Goal: Information Seeking & Learning: Learn about a topic

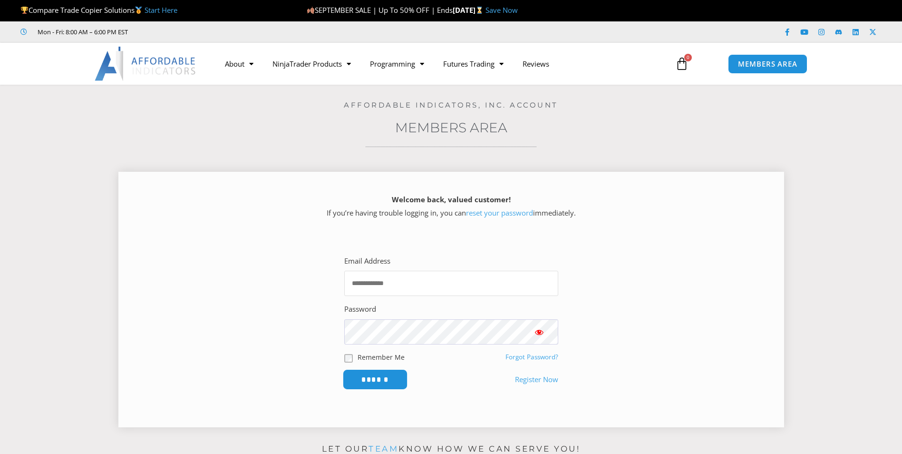
type input "**********"
click at [387, 381] on input "******" at bounding box center [374, 379] width 65 height 20
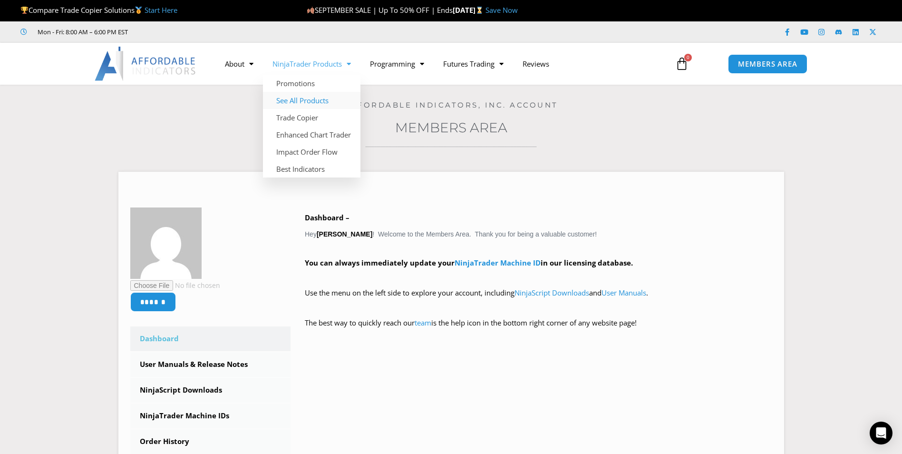
click at [324, 100] on link "See All Products" at bounding box center [311, 100] width 97 height 17
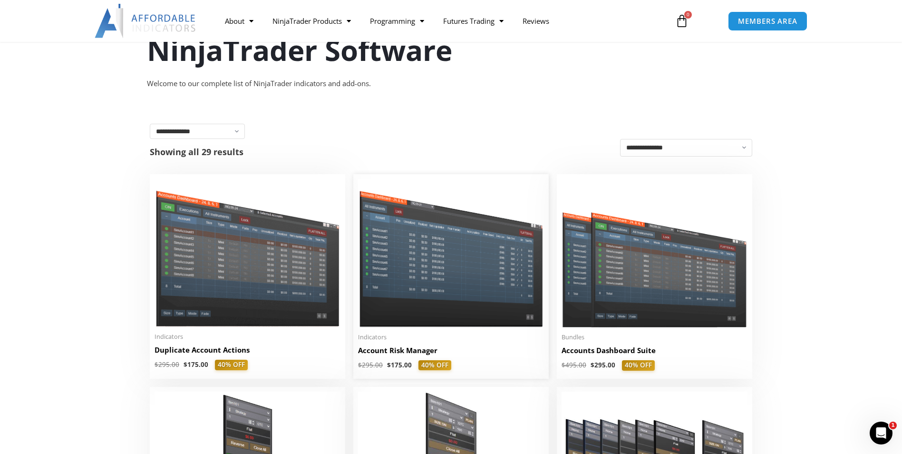
click at [416, 278] on img at bounding box center [451, 253] width 186 height 148
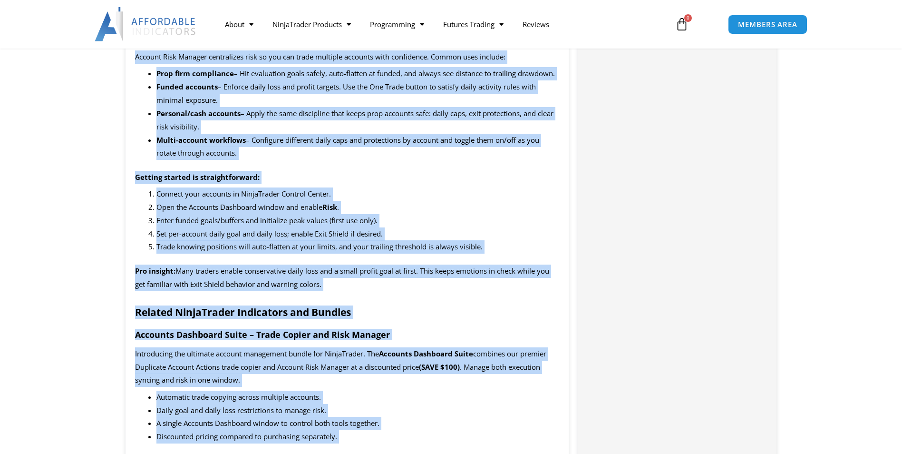
scroll to position [1474, 0]
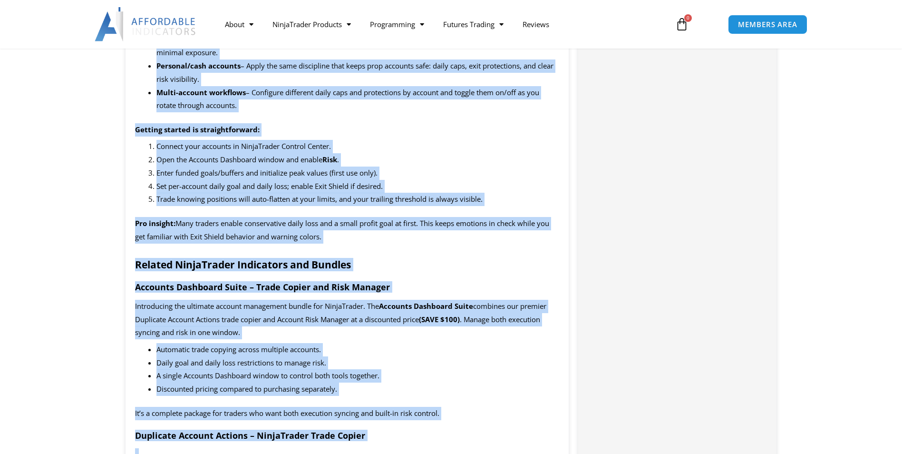
drag, startPoint x: 135, startPoint y: 170, endPoint x: 604, endPoint y: 247, distance: 475.4
click at [604, 247] on div "Description Summary Account Risk Manager is a reliable risk control tool for Ni…" at bounding box center [451, 354] width 661 height 2873
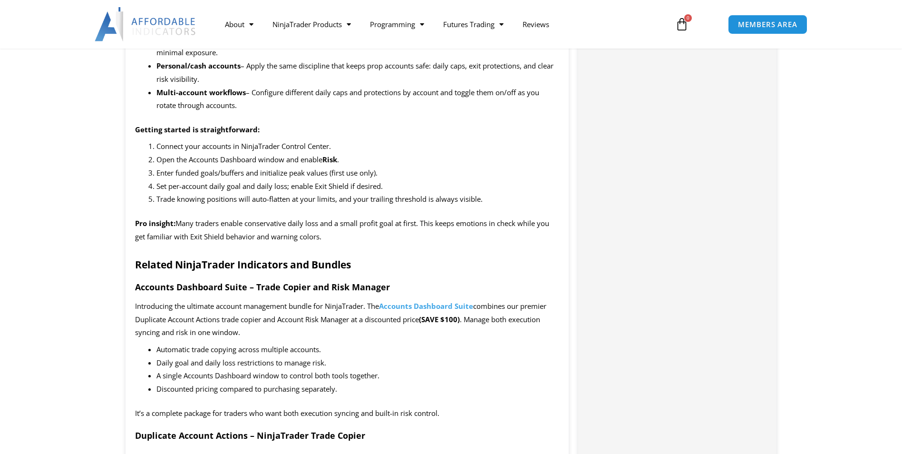
drag, startPoint x: 604, startPoint y: 247, endPoint x: 475, endPoint y: 130, distance: 174.0
click at [604, 247] on div "Categories: Indicators , Trade Copier Buy With Confidence We have a strong foun…" at bounding box center [677, 354] width 198 height 2873
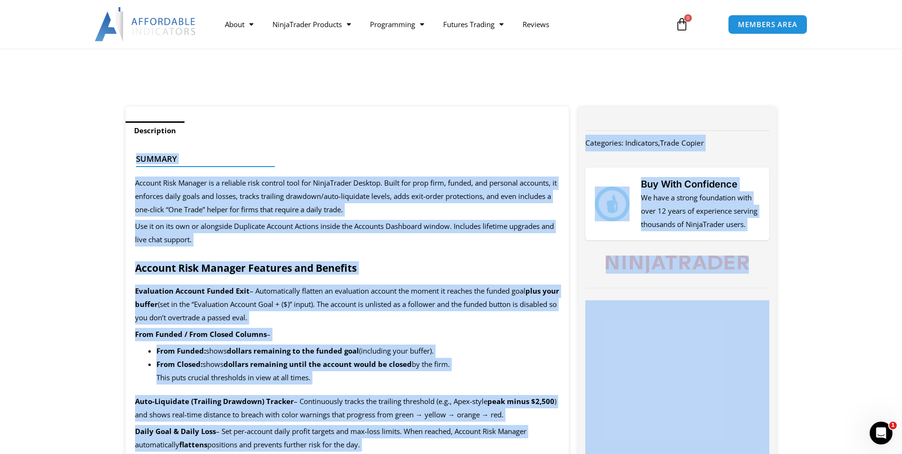
scroll to position [380, 0]
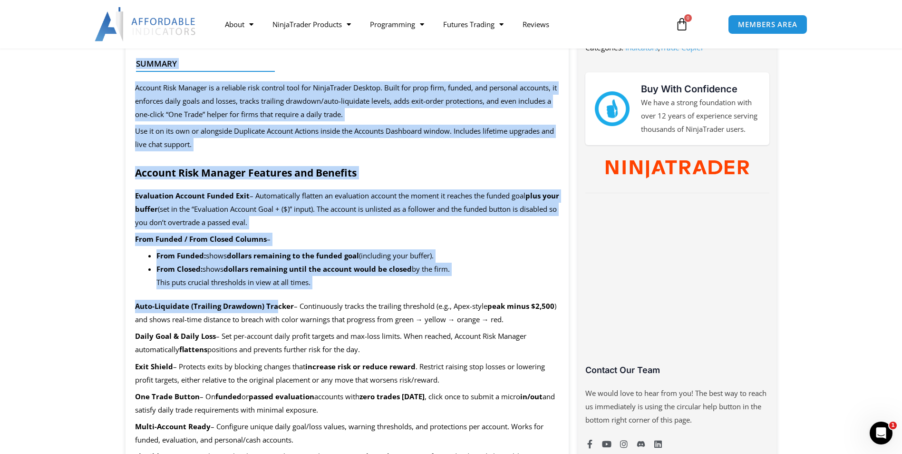
drag, startPoint x: 174, startPoint y: 322, endPoint x: 68, endPoint y: 310, distance: 106.7
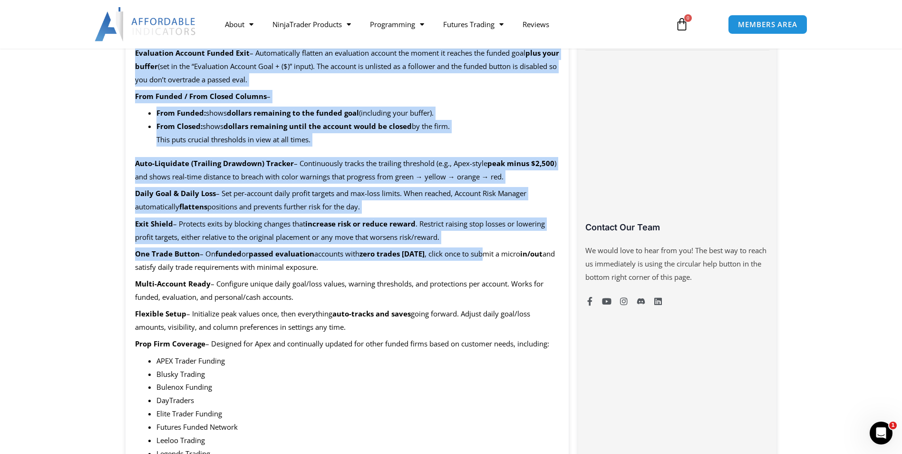
scroll to position [571, 0]
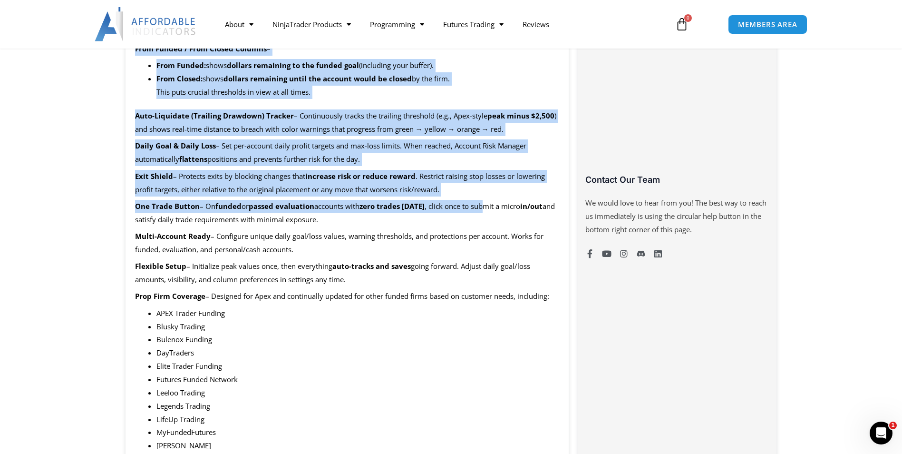
drag, startPoint x: 134, startPoint y: 167, endPoint x: 522, endPoint y: 280, distance: 403.5
copy div "Account Risk Manager Features and Benefits Evaluation Account Funded Exit – Aut…"
